Goal: Check status: Check status

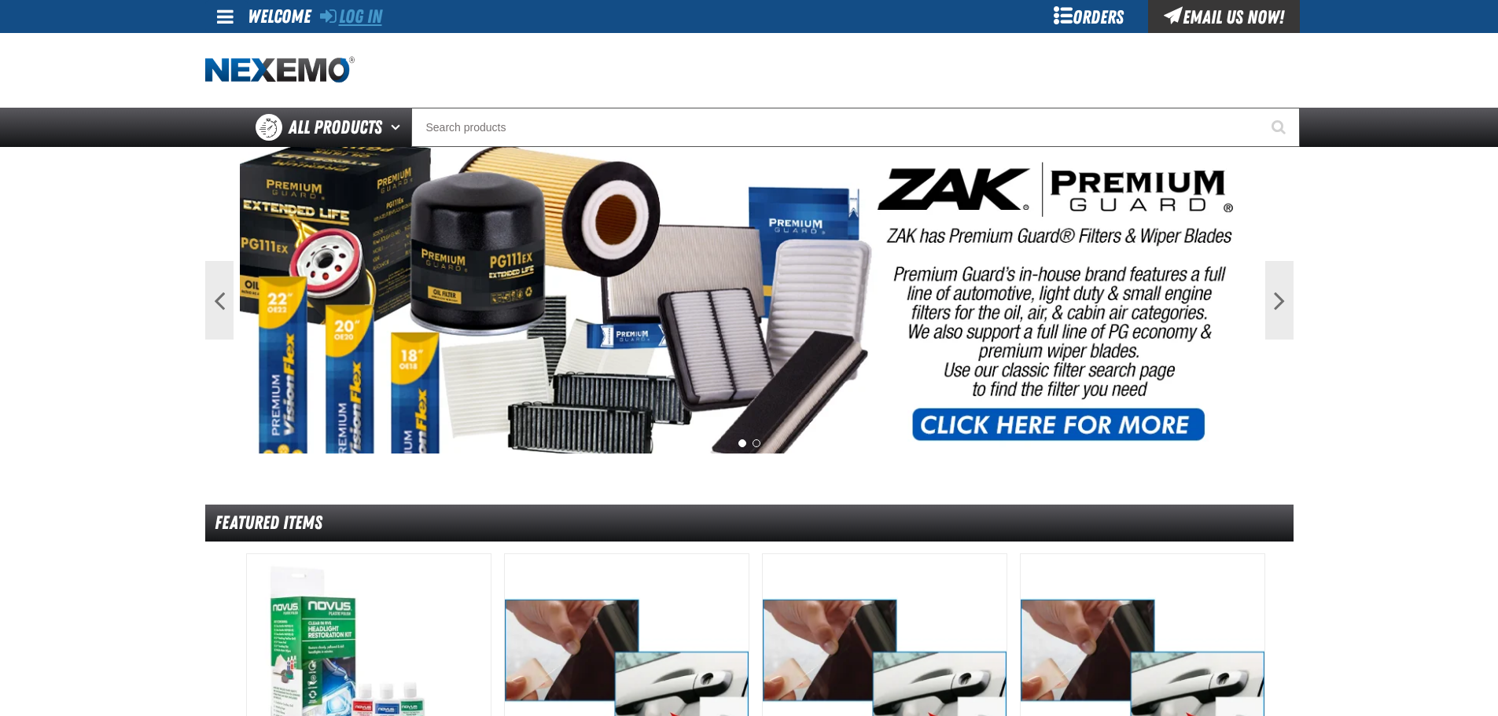
click at [367, 17] on link "Log In" at bounding box center [351, 17] width 62 height 22
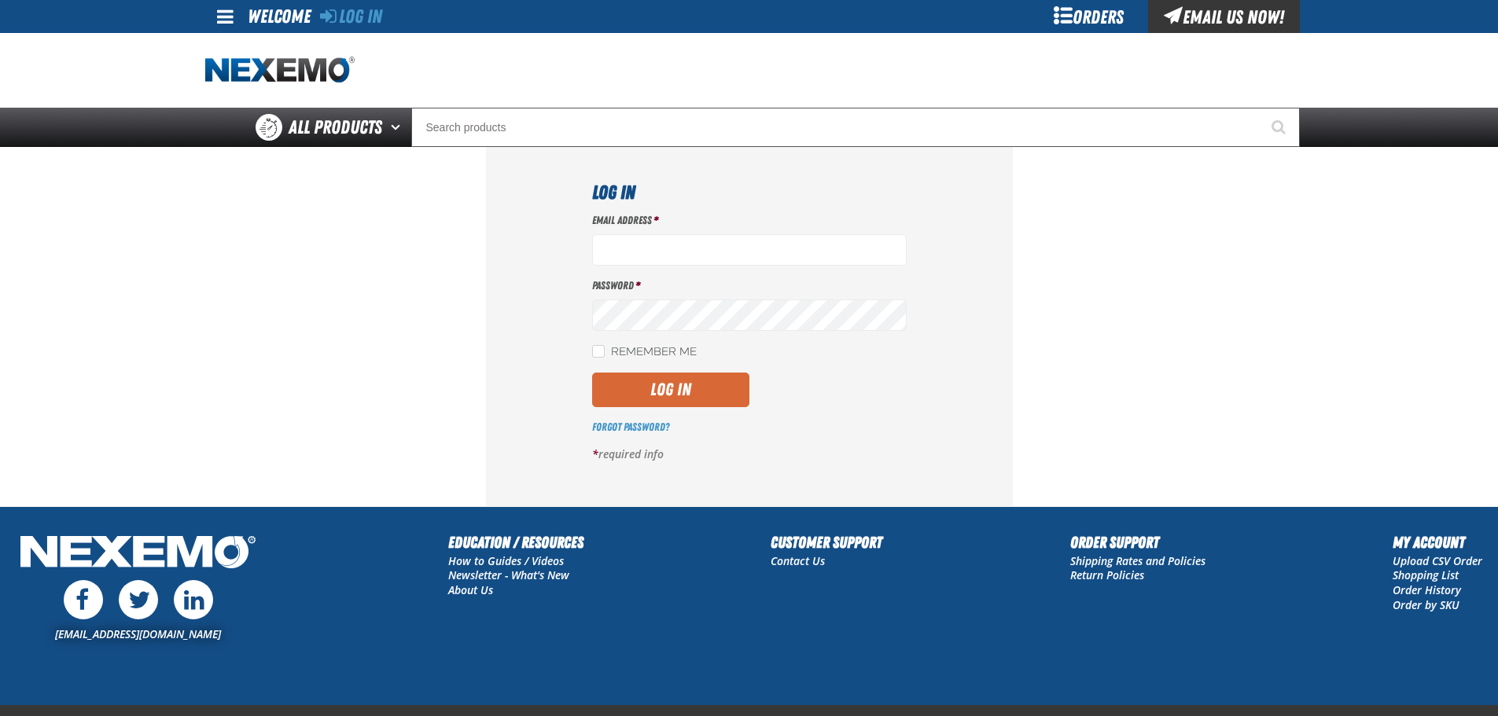
type input "mmylan@vtaig.com"
click at [666, 382] on button "Log In" at bounding box center [670, 390] width 157 height 35
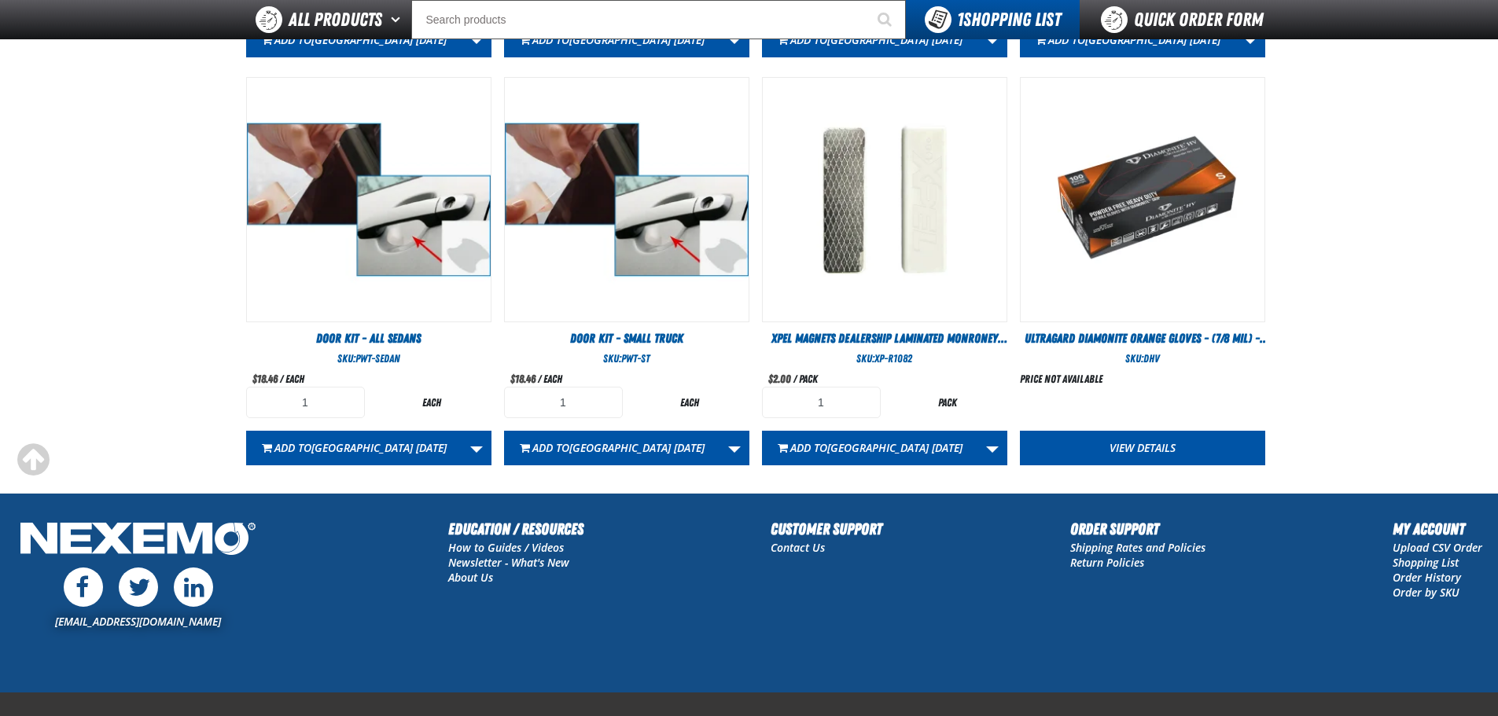
scroll to position [923, 0]
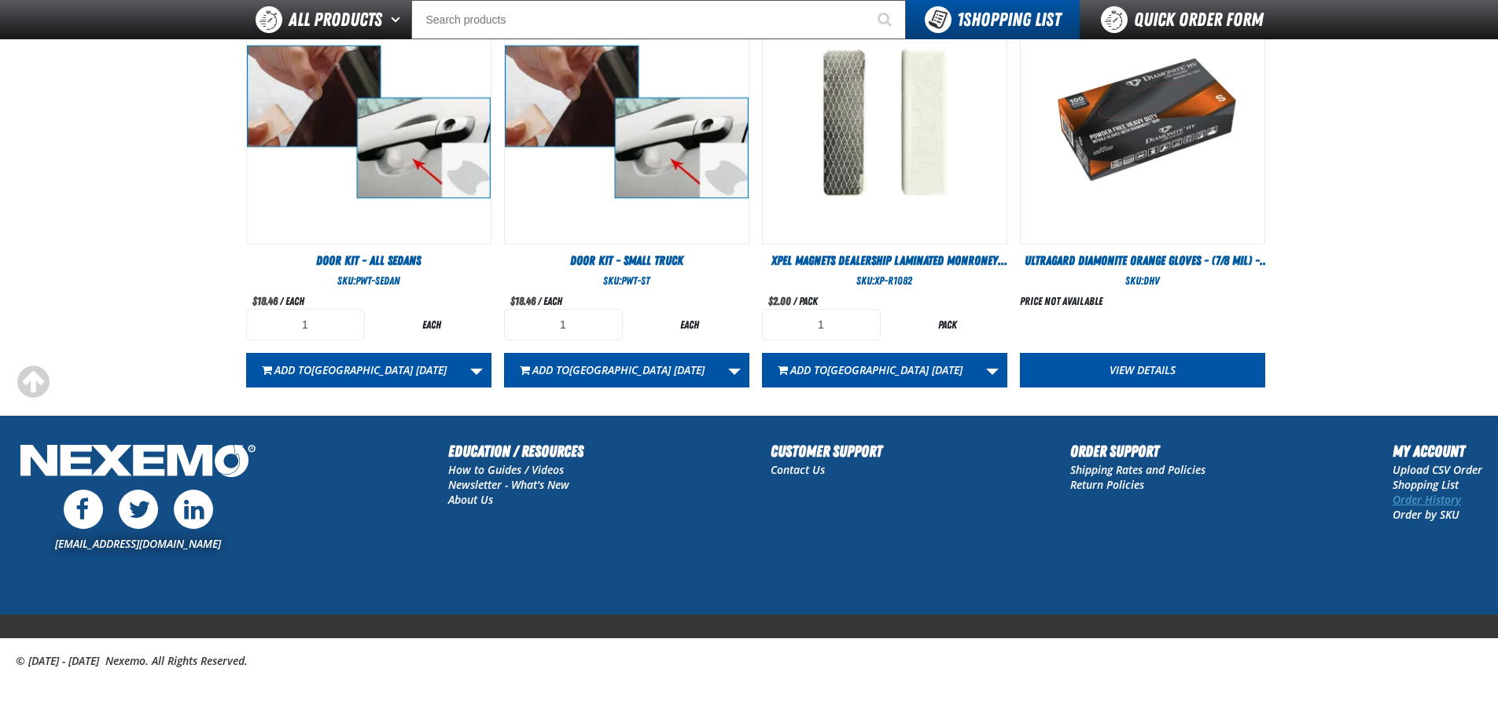
click at [1427, 504] on link "Order History" at bounding box center [1427, 499] width 68 height 15
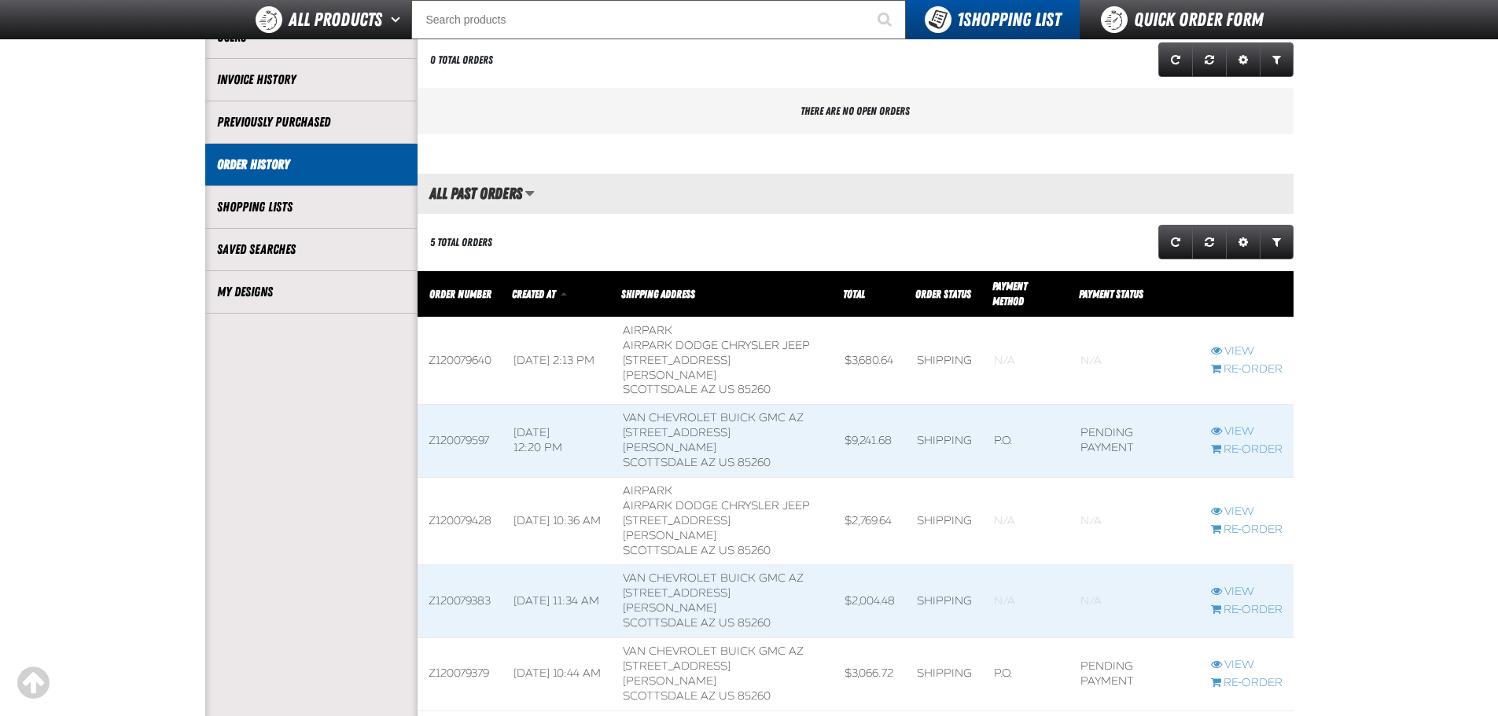
scroll to position [236, 0]
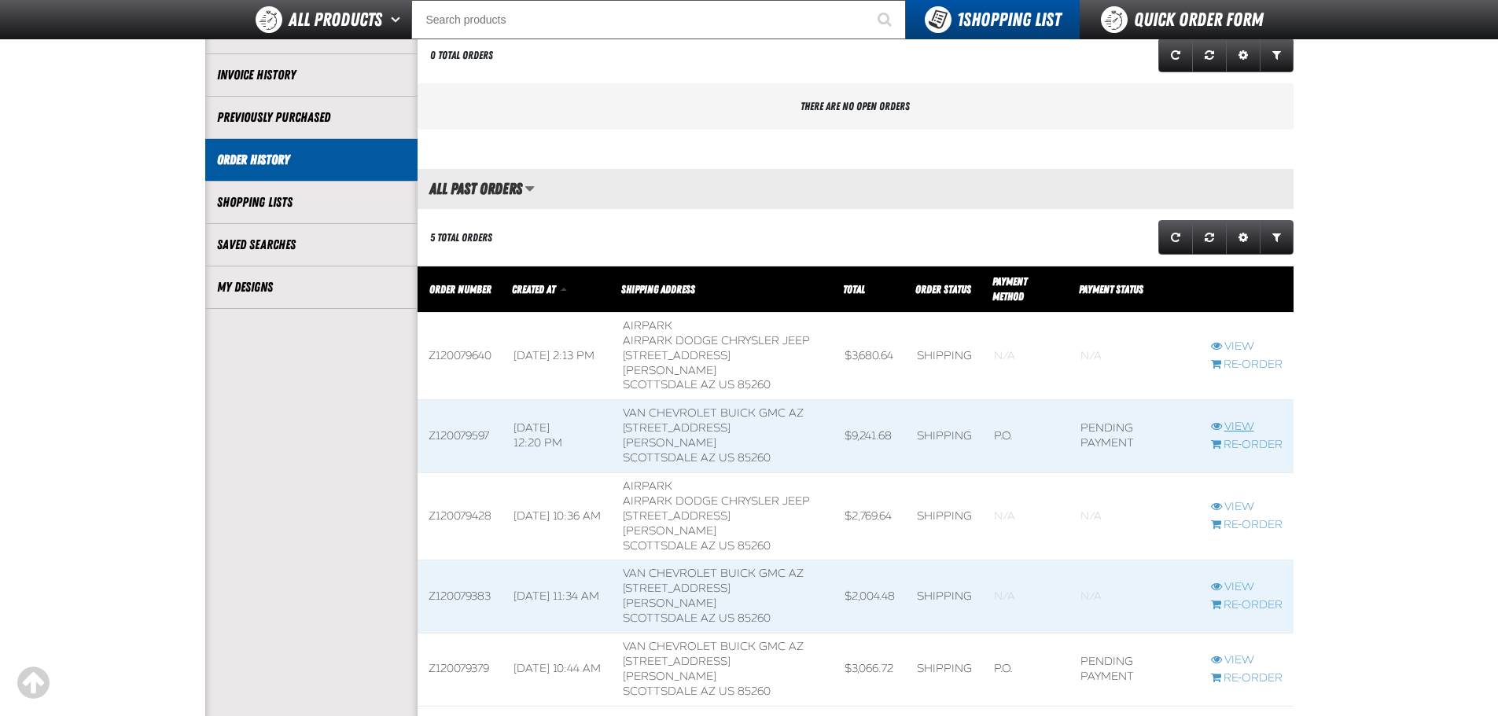
click at [1251, 426] on link "View" at bounding box center [1247, 427] width 72 height 15
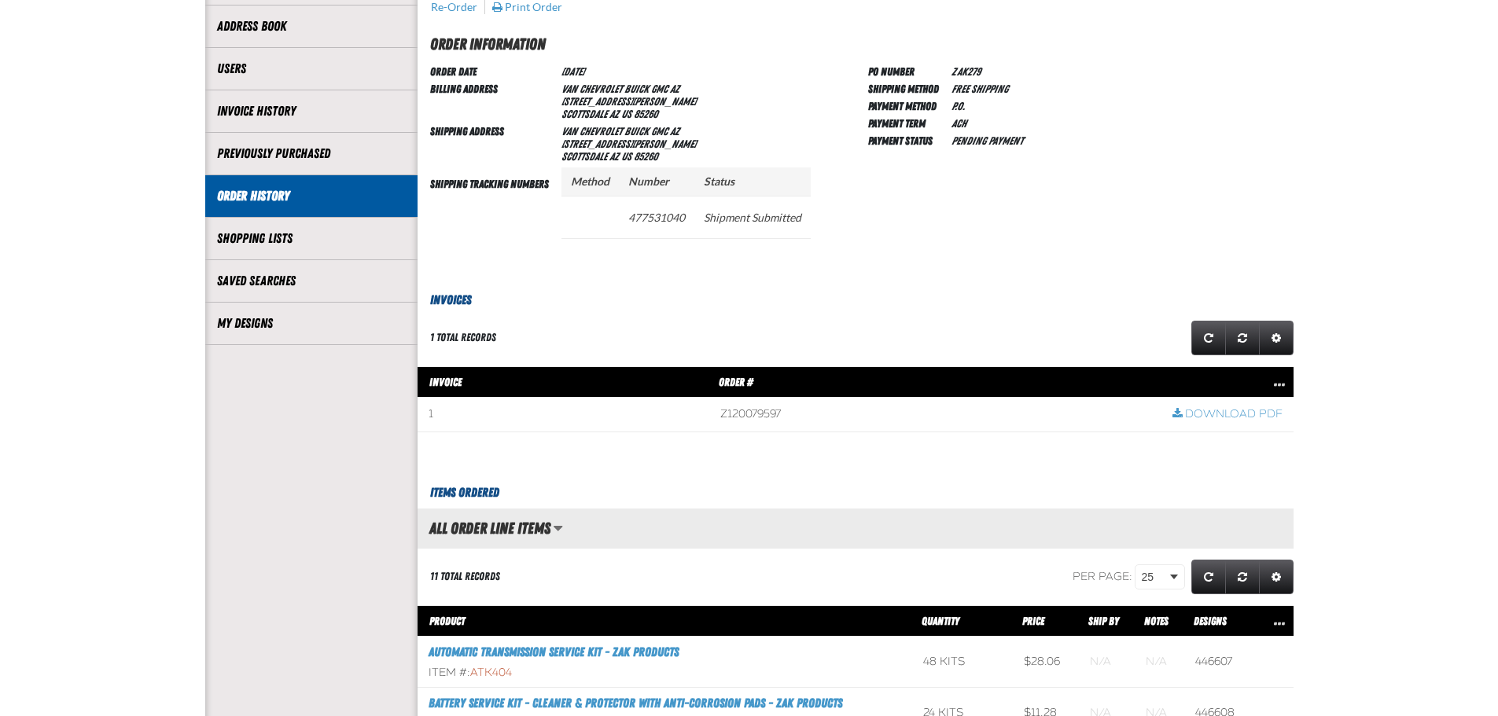
scroll to position [79, 0]
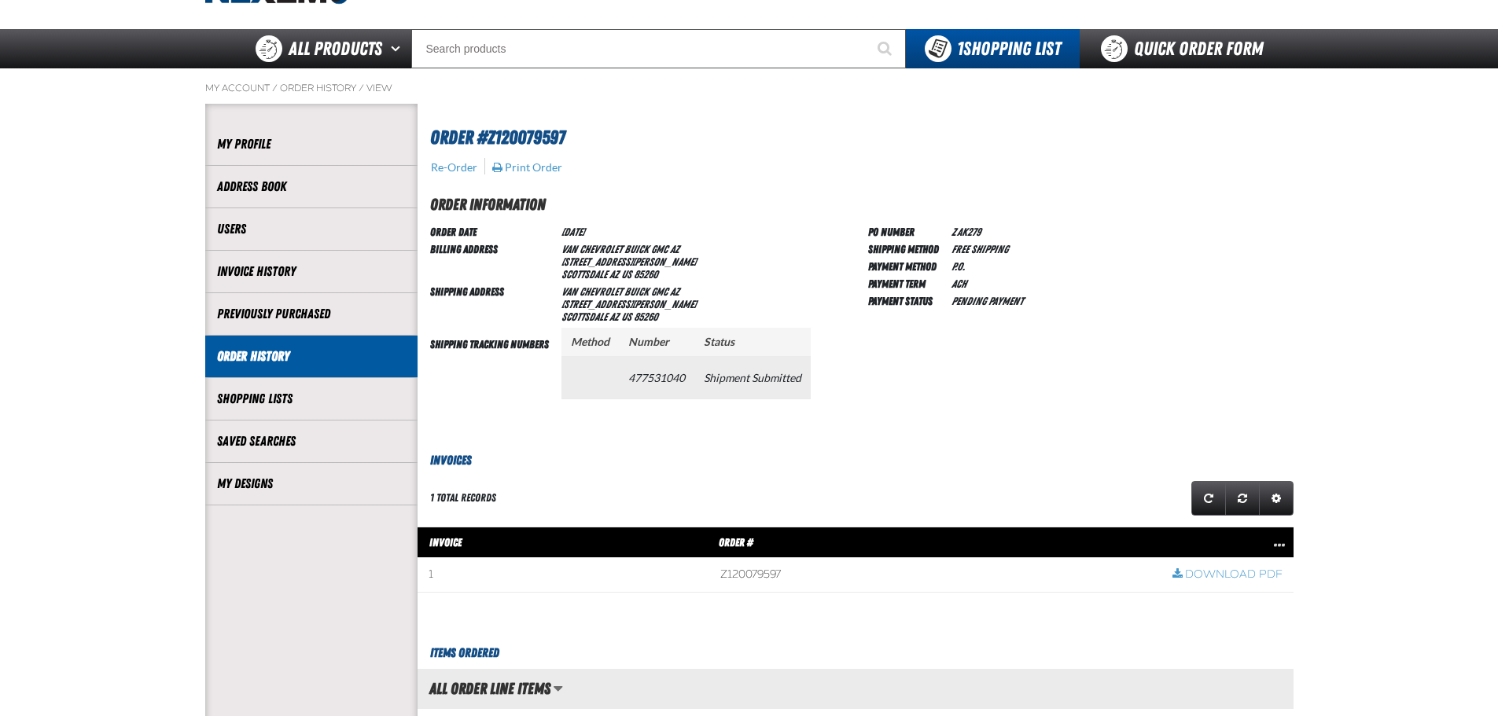
click at [656, 375] on td "477531040" at bounding box center [657, 377] width 76 height 42
copy td "477531040"
